Goal: Transaction & Acquisition: Purchase product/service

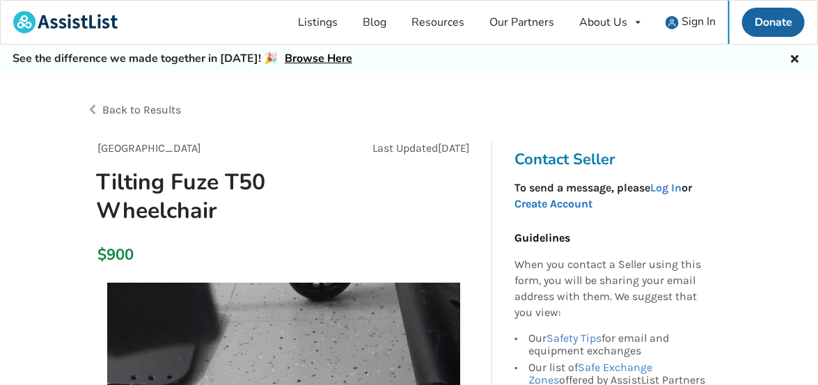
click at [547, 201] on link "Create Account" at bounding box center [554, 203] width 78 height 13
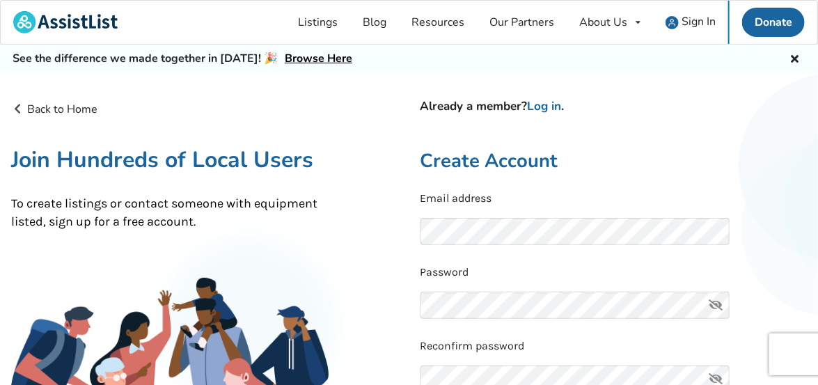
click at [582, 173] on h2 "Create Account" at bounding box center [614, 161] width 387 height 24
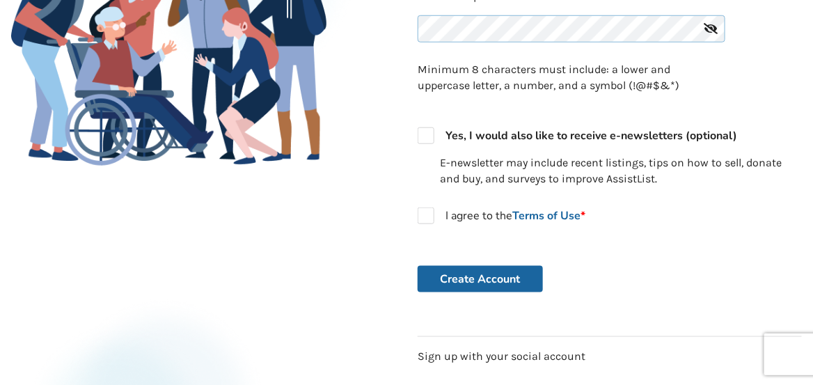
scroll to position [366, 0]
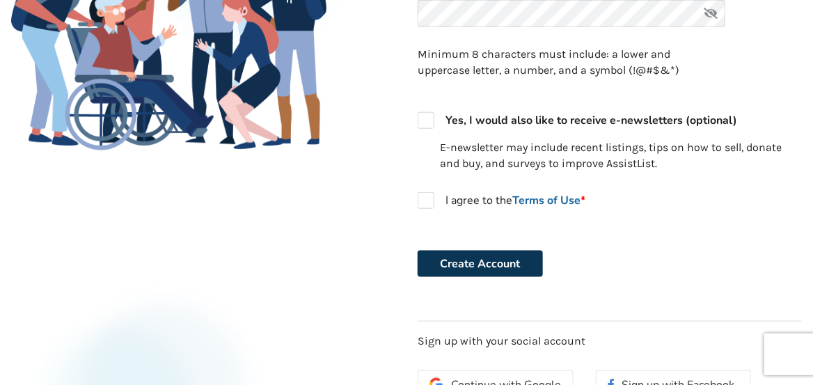
click at [499, 264] on button "Create Account" at bounding box center [480, 264] width 125 height 26
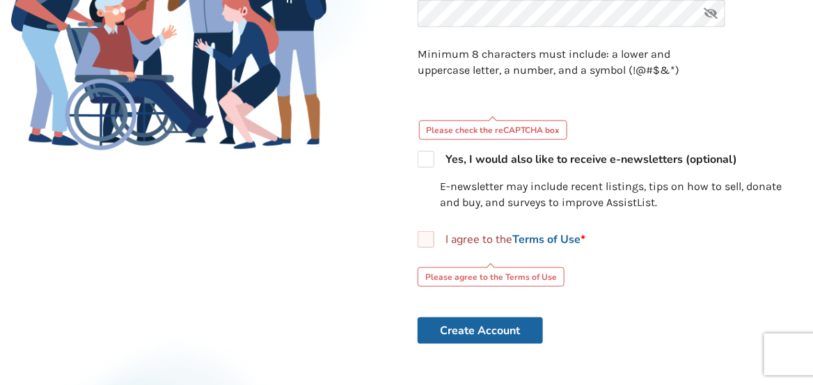
click at [430, 239] on label "I agree to the Terms of Use *" at bounding box center [502, 239] width 168 height 17
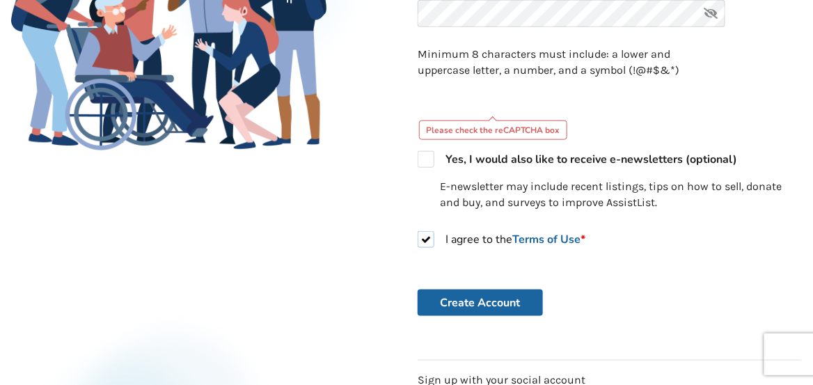
checkbox input "true"
click at [470, 298] on button "Create Account" at bounding box center [480, 303] width 125 height 26
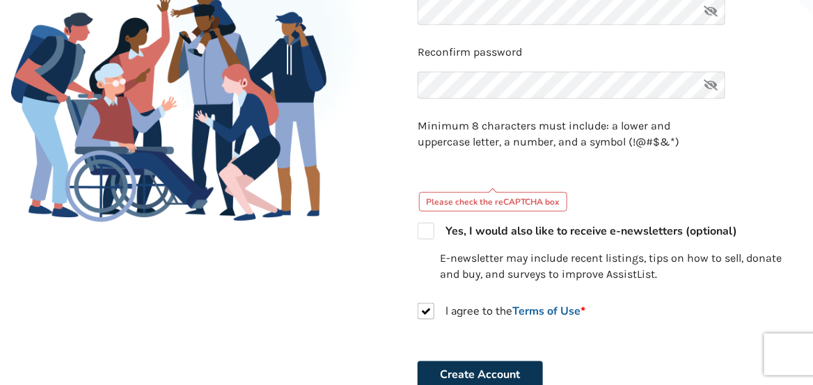
scroll to position [312, 0]
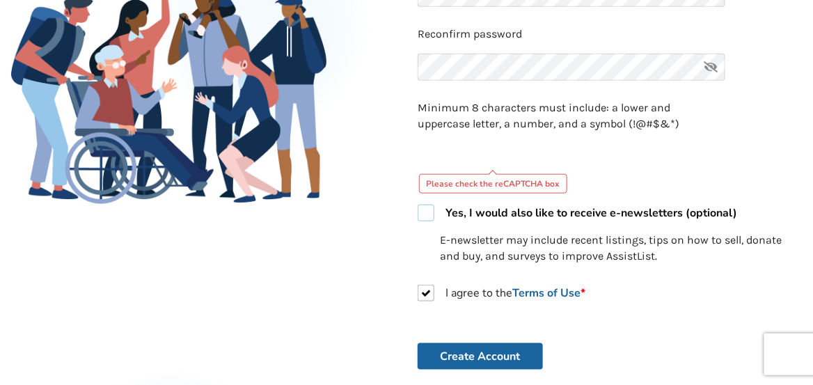
click at [437, 212] on label "Yes, I would also like to receive e-newsletters (optional)" at bounding box center [578, 213] width 320 height 17
click at [424, 212] on label "Yes, I would also like to receive e-newsletters (optional)" at bounding box center [578, 213] width 320 height 17
click at [455, 227] on form "Email address Password Reconfirm password Minimum 8 characters must include: a …" at bounding box center [610, 125] width 384 height 492
click at [453, 217] on strong "Yes, I would also like to receive e-newsletters (optional)" at bounding box center [592, 212] width 292 height 15
checkbox input "true"
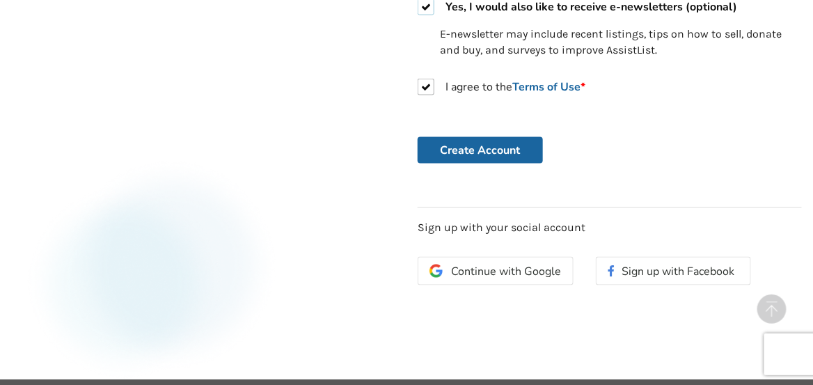
scroll to position [532, 0]
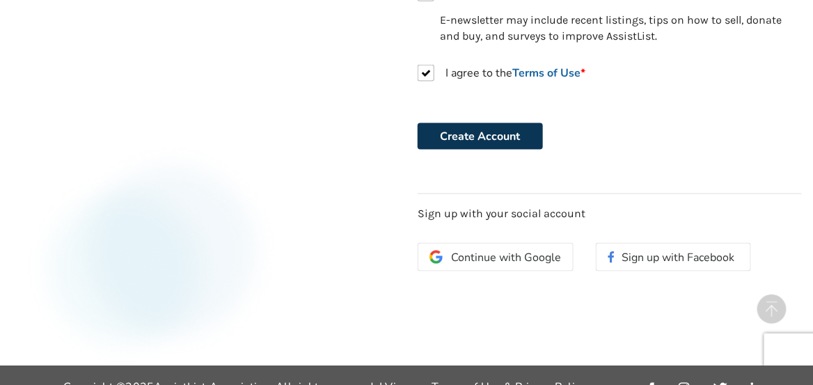
click at [490, 142] on button "Create Account" at bounding box center [480, 136] width 125 height 26
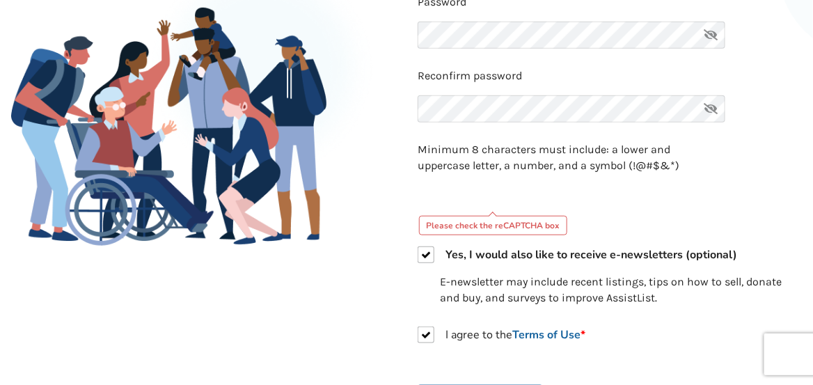
scroll to position [271, 0]
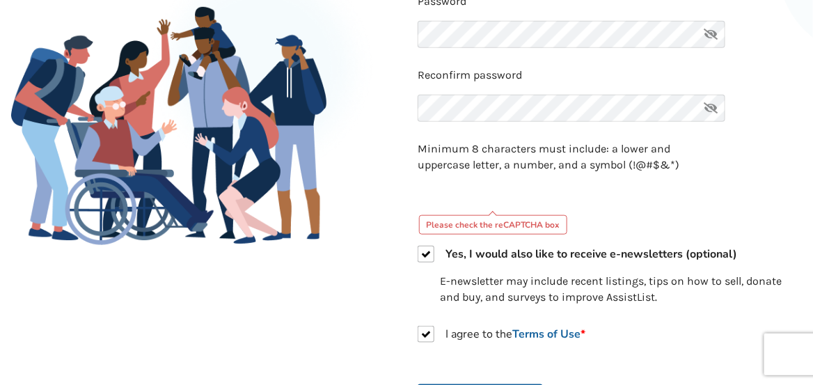
click at [500, 227] on div "Please check the reCAPTCHA box" at bounding box center [493, 225] width 149 height 20
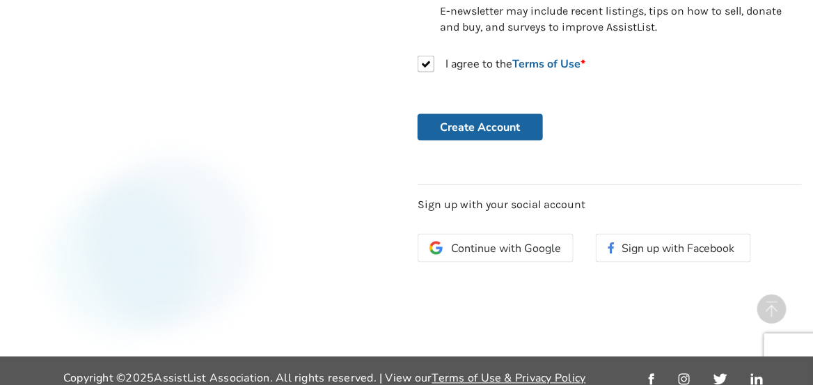
scroll to position [553, 0]
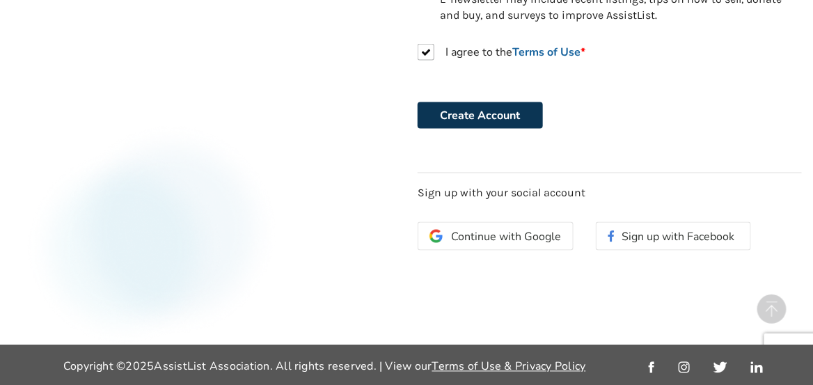
click at [491, 108] on button "Create Account" at bounding box center [480, 115] width 125 height 26
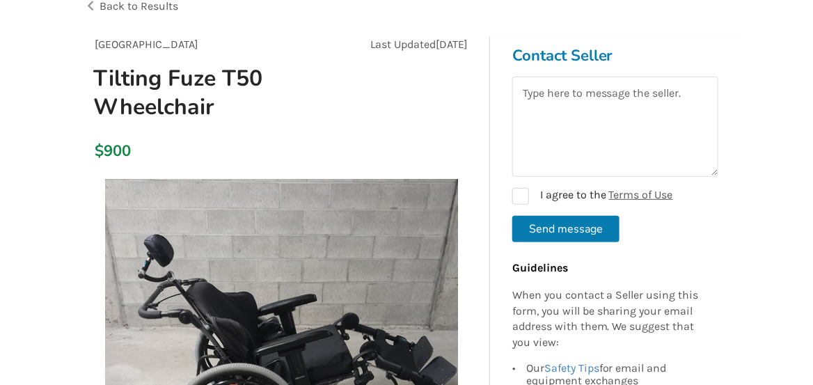
scroll to position [139, 0]
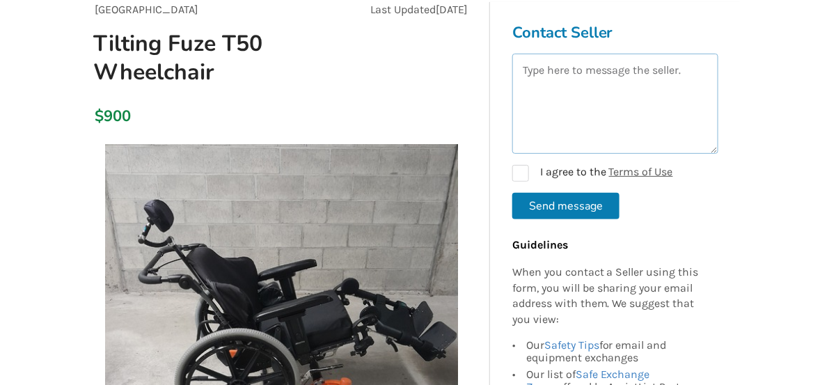
click at [678, 91] on textarea at bounding box center [616, 104] width 206 height 100
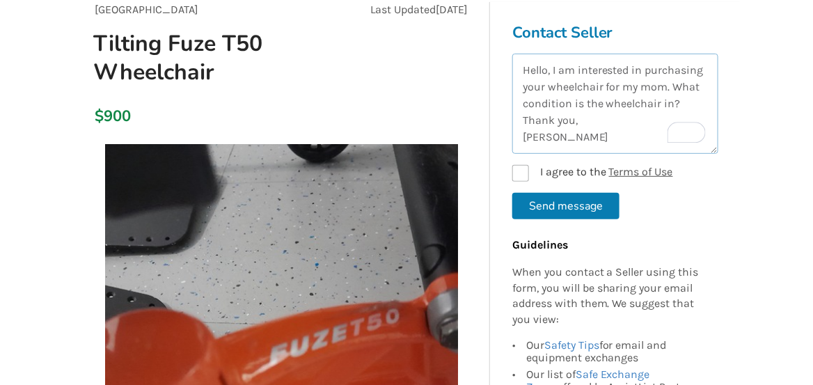
type textarea "Hello, I am interested in purchasing your wheelchair for my mom. What condition…"
click at [528, 172] on label "I agree to the Terms of Use" at bounding box center [593, 173] width 161 height 17
click at [593, 207] on button "Send message" at bounding box center [566, 206] width 107 height 26
checkbox input "false"
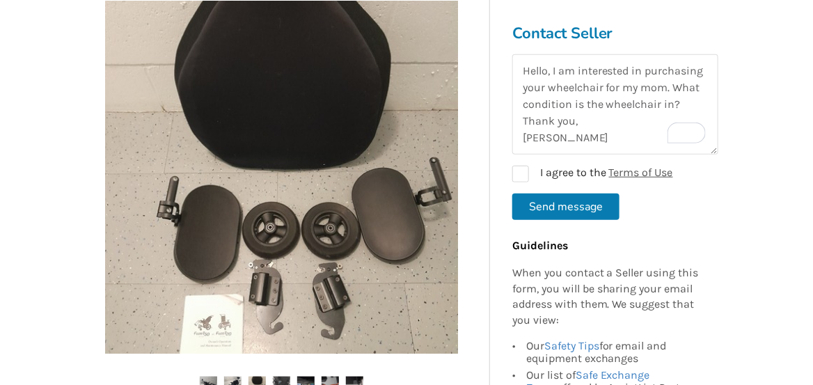
scroll to position [306, 0]
